Goal: Information Seeking & Learning: Learn about a topic

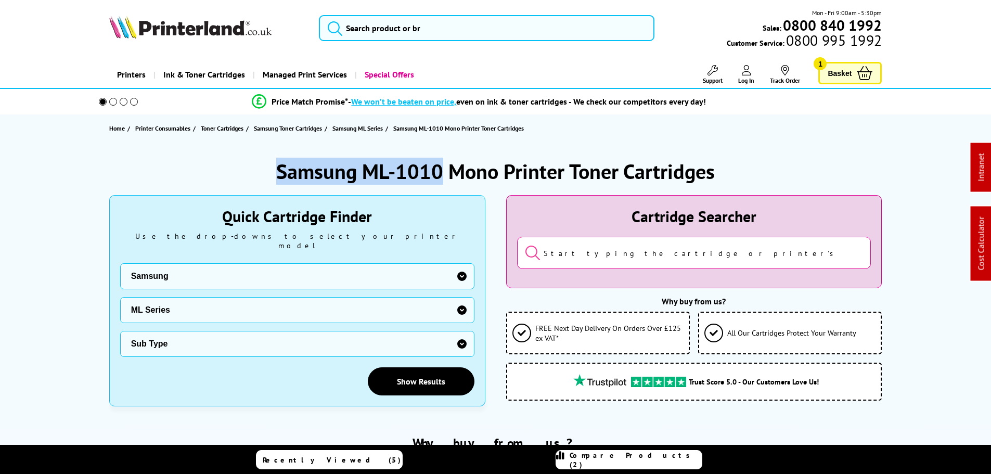
drag, startPoint x: 444, startPoint y: 169, endPoint x: 261, endPoint y: 169, distance: 182.6
click at [269, 169] on div "Samsung ML-1010 Mono Printer Toner Cartridges" at bounding box center [495, 171] width 773 height 27
copy h1 "Samsung ML-1010"
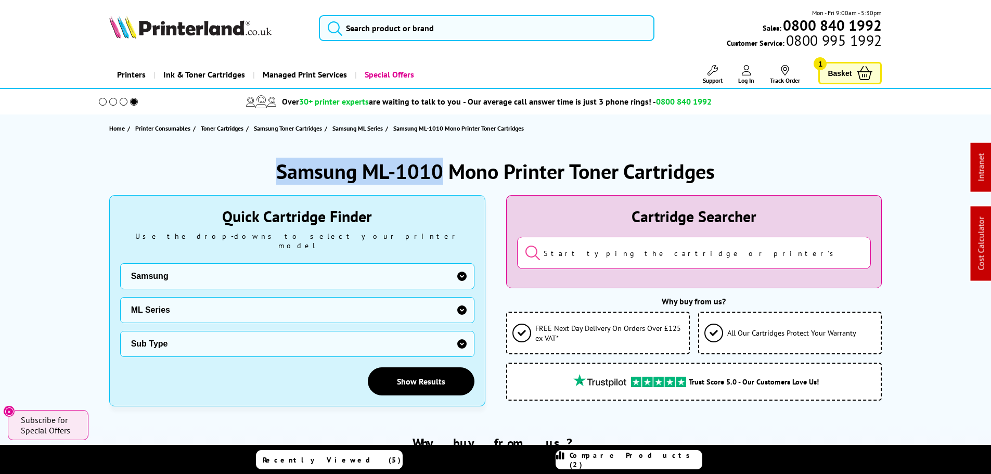
copy h1 "Samsung ML-1010"
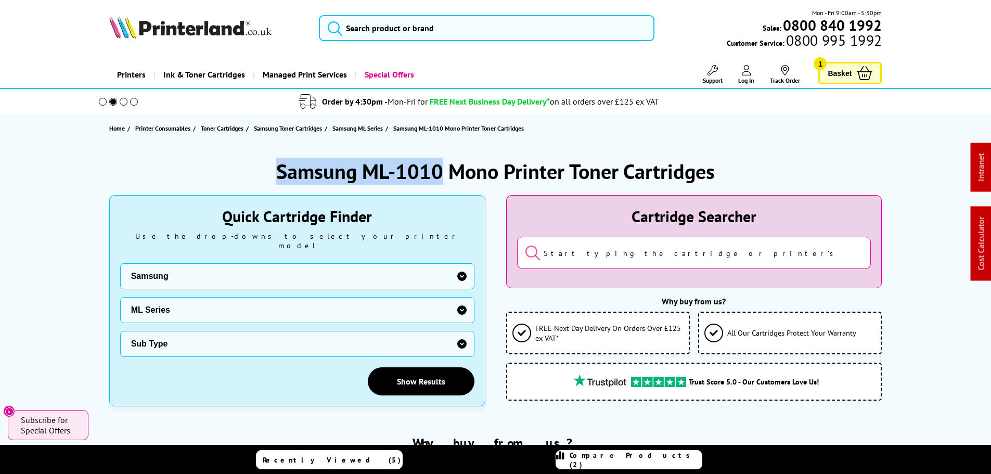
copy h1 "Samsung ML-1010"
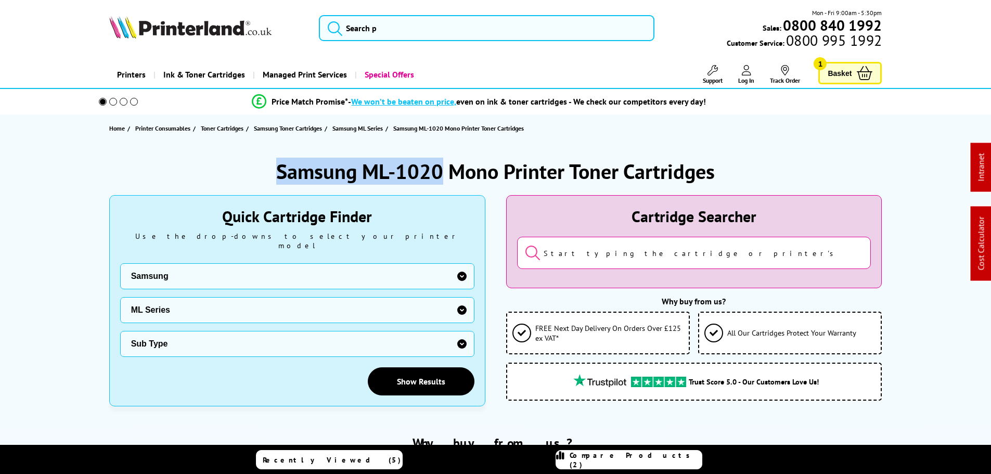
drag, startPoint x: 442, startPoint y: 169, endPoint x: 271, endPoint y: 170, distance: 171.1
click at [271, 170] on div "Samsung ML-1020 Mono Printer Toner Cartridges" at bounding box center [495, 171] width 773 height 27
copy h1 "Samsung ML-1020"
drag, startPoint x: 440, startPoint y: 167, endPoint x: 238, endPoint y: 167, distance: 201.8
click at [238, 167] on div "Samsung ML-1200 Mono Printer Toner Cartridges" at bounding box center [495, 171] width 773 height 27
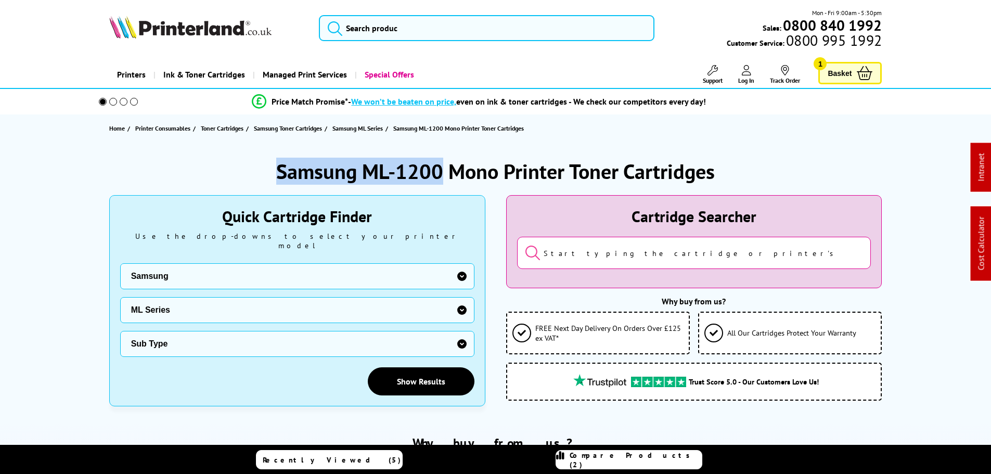
copy h1 "Samsung ML-1200"
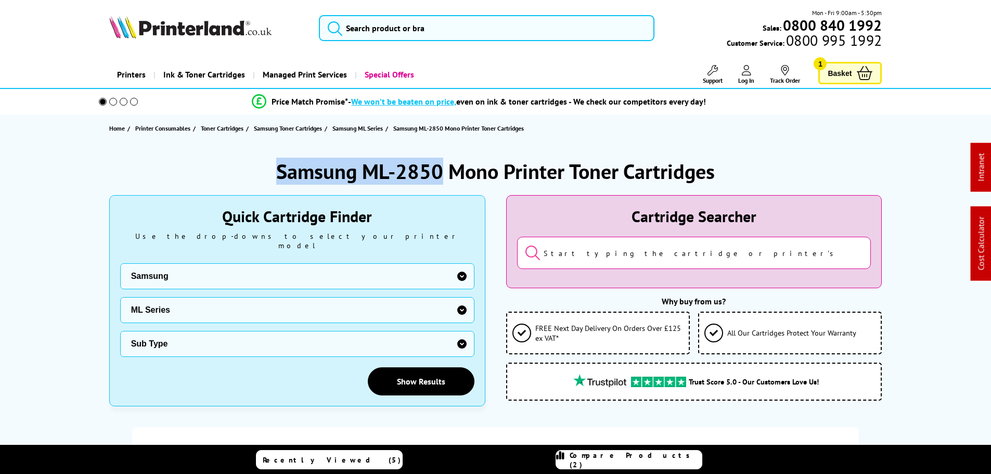
drag, startPoint x: 405, startPoint y: 167, endPoint x: 264, endPoint y: 167, distance: 141.0
click at [264, 167] on div "Samsung ML-2850 Mono Printer Toner Cartridges" at bounding box center [495, 171] width 773 height 27
copy h1 "Samsung ML-2850"
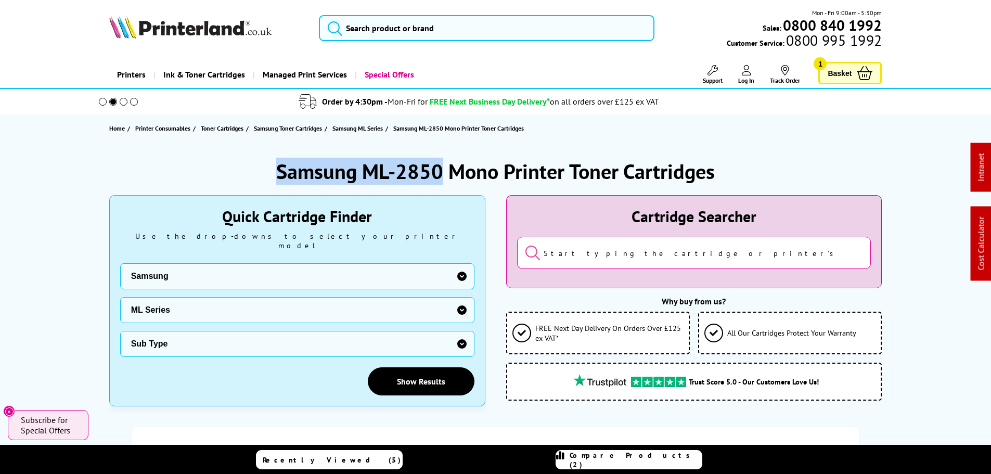
click at [432, 143] on div "Samsung ML-2850 Mono Printer Toner Cartridges Quick Cartridge Finder Use the dr…" at bounding box center [496, 447] width 832 height 611
click at [437, 158] on h1 "Samsung ML-2850 Mono Printer Toner Cartridges" at bounding box center [495, 171] width 438 height 27
click at [441, 167] on h1 "Samsung ML-2850 Mono Printer Toner Cartridges" at bounding box center [495, 171] width 438 height 27
click at [440, 171] on h1 "Samsung ML-2850 Mono Printer Toner Cartridges" at bounding box center [495, 171] width 438 height 27
click at [434, 164] on h1 "Samsung ML-2850 Mono Printer Toner Cartridges" at bounding box center [495, 171] width 438 height 27
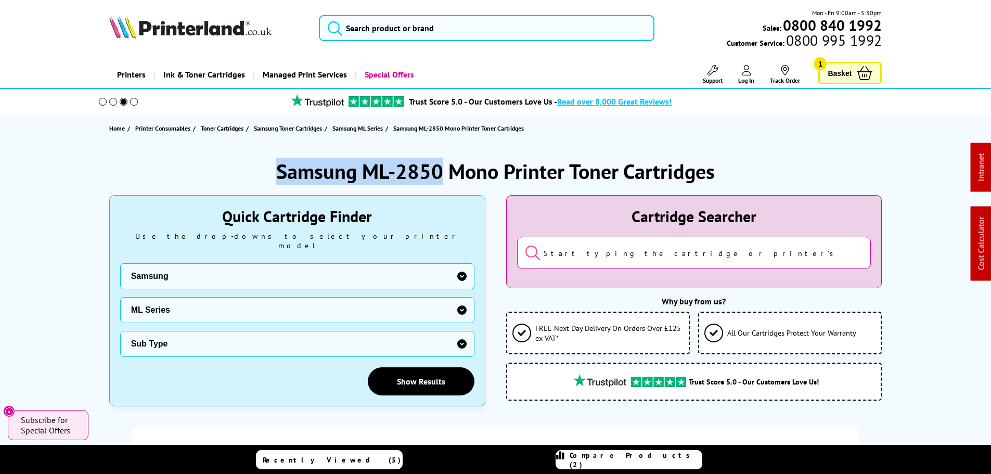
drag, startPoint x: 440, startPoint y: 164, endPoint x: 274, endPoint y: 166, distance: 166.5
click at [274, 166] on div "Samsung ML-2850 Mono Printer Toner Cartridges" at bounding box center [495, 171] width 773 height 27
copy h1 "Samsung ML-2850"
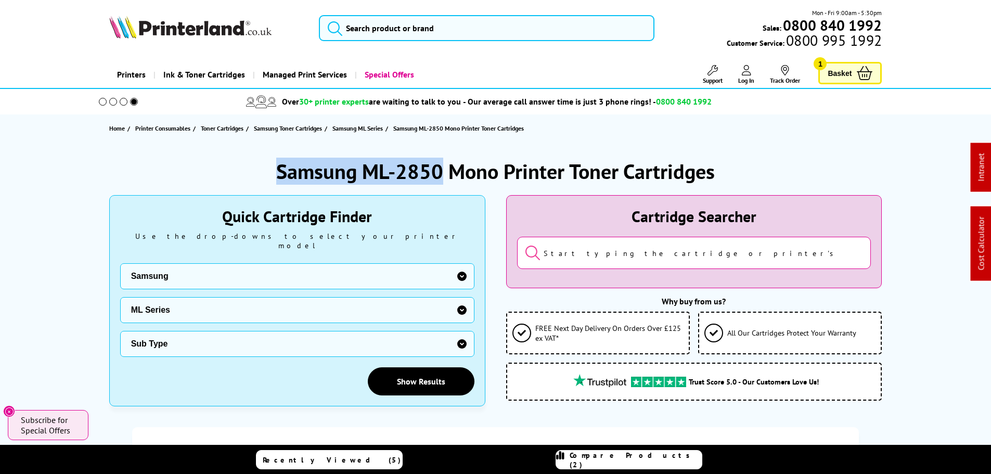
copy h1 "Samsung ML-2850"
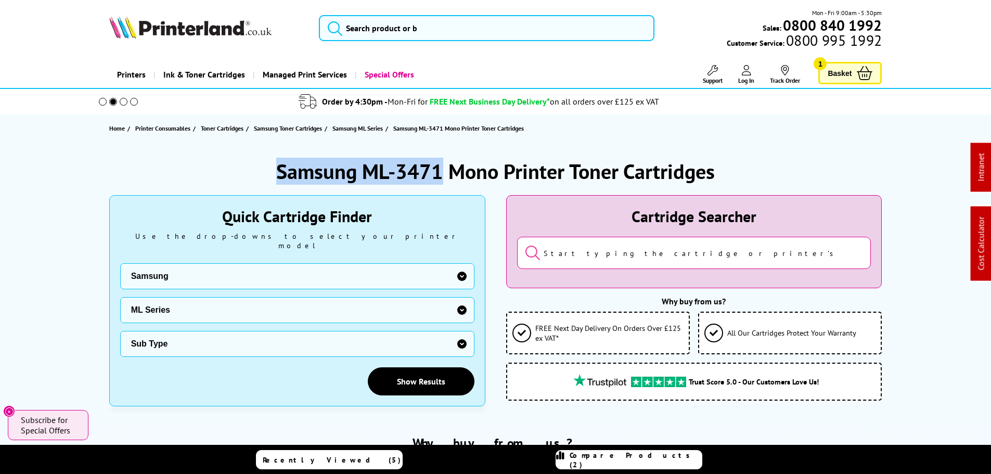
drag, startPoint x: 441, startPoint y: 170, endPoint x: 280, endPoint y: 169, distance: 160.7
click at [280, 169] on h1 "Samsung ML-3471 Mono Printer Toner Cartridges" at bounding box center [495, 171] width 438 height 27
copy h1 "Samsung ML-3471"
